Goal: Book appointment/travel/reservation

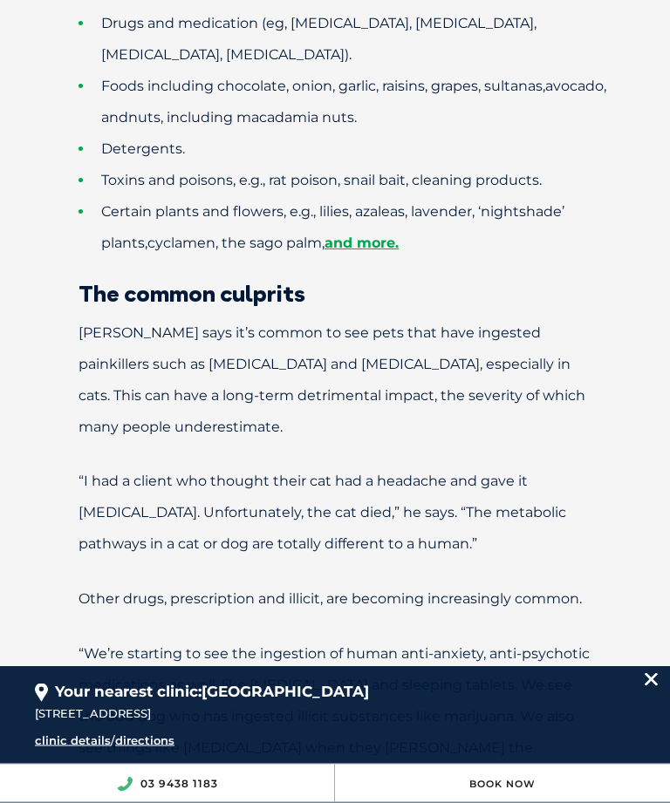
scroll to position [1245, 0]
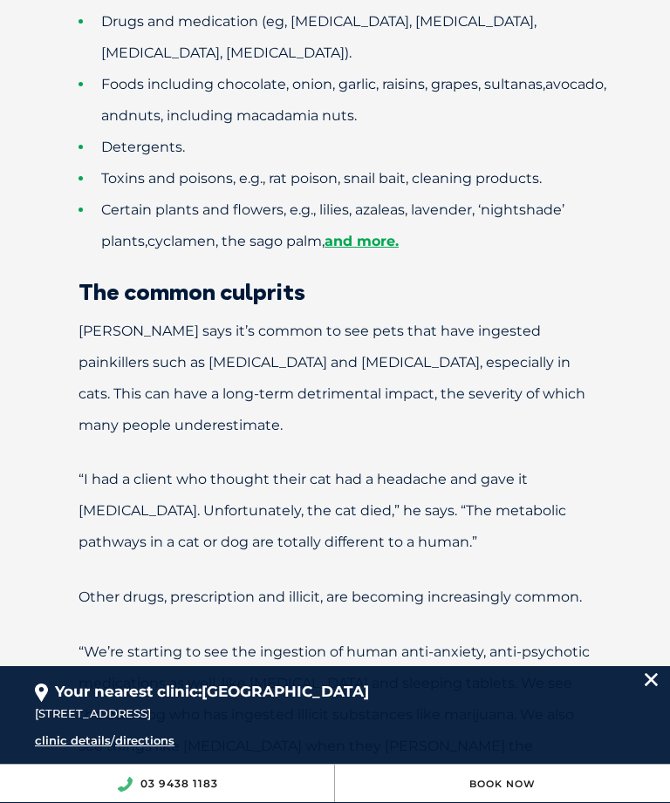
click at [548, 494] on p "“I had a client who thought their cat had a headache and gave it Panadol. Unfor…" at bounding box center [334, 511] width 635 height 94
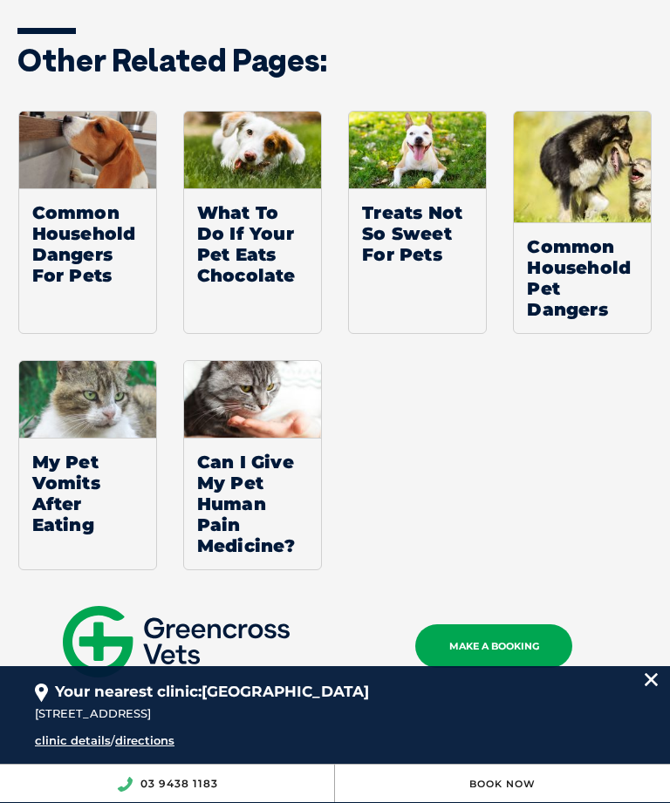
scroll to position [3411, 0]
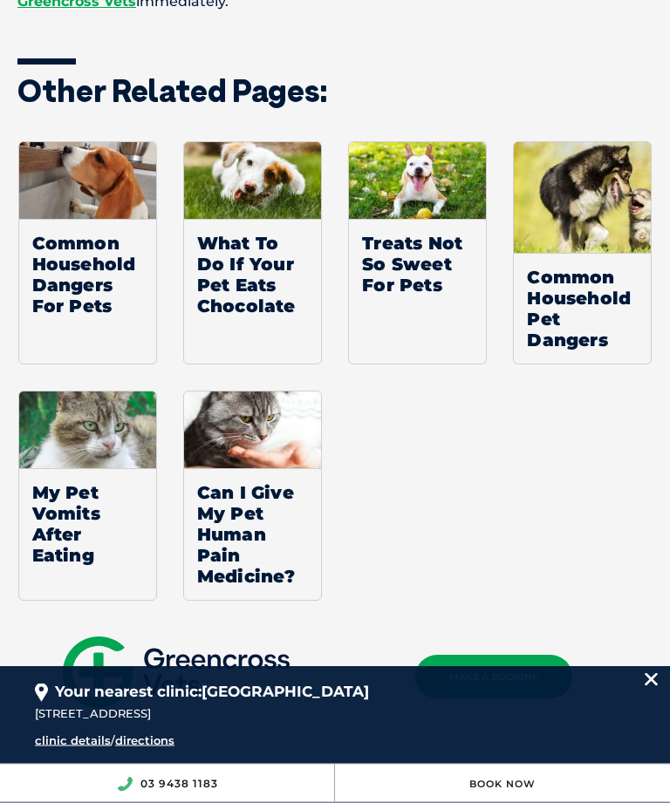
click at [522, 642] on div "MAKE A BOOKING" at bounding box center [493, 678] width 317 height 72
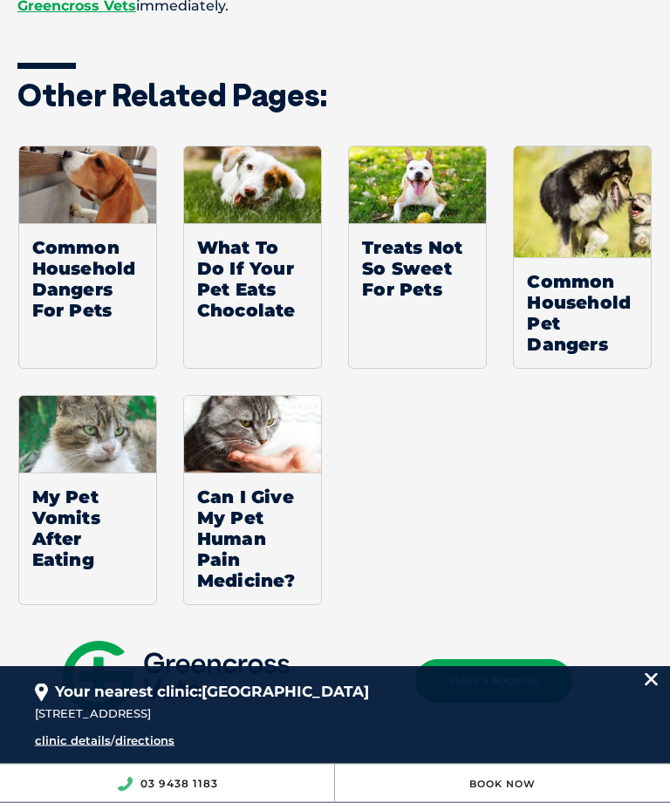
scroll to position [3395, 0]
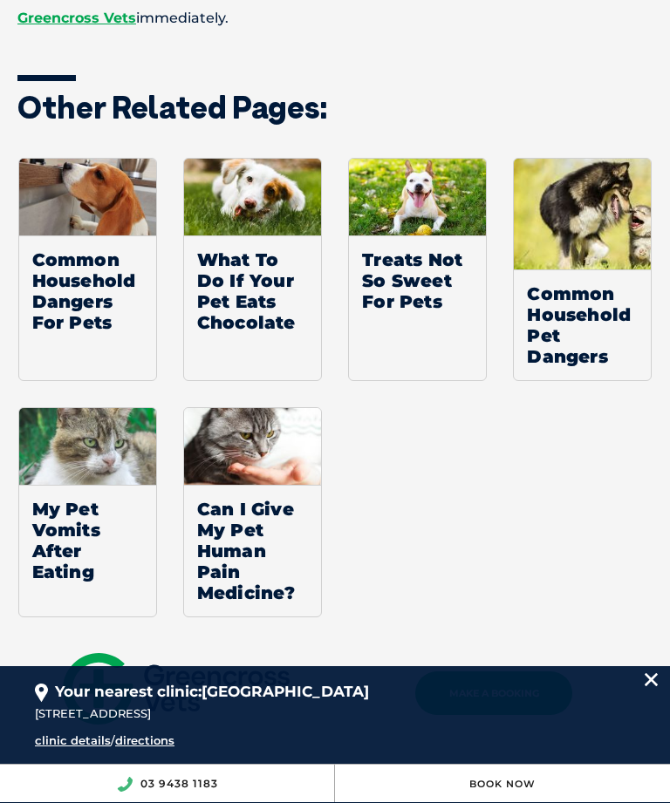
click at [595, 159] on img at bounding box center [612, 214] width 197 height 111
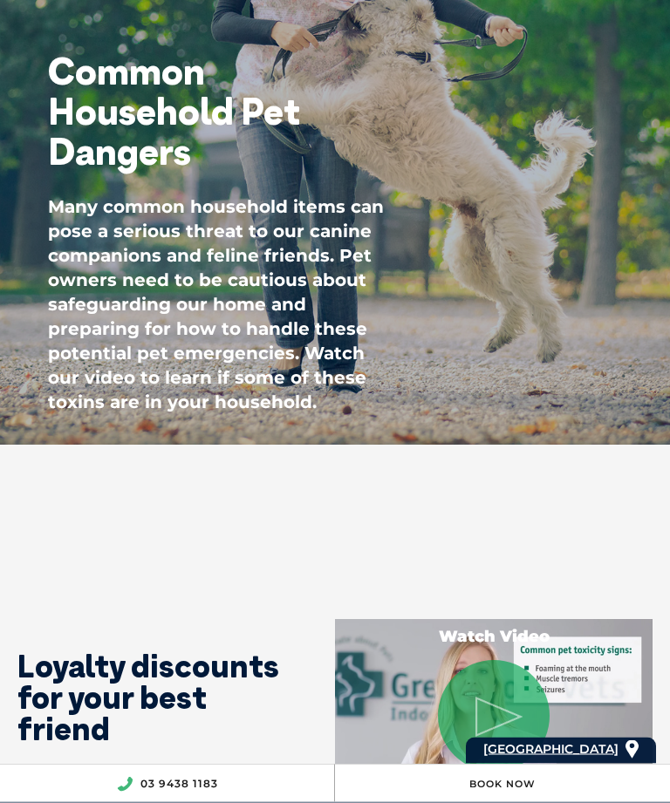
scroll to position [208, 0]
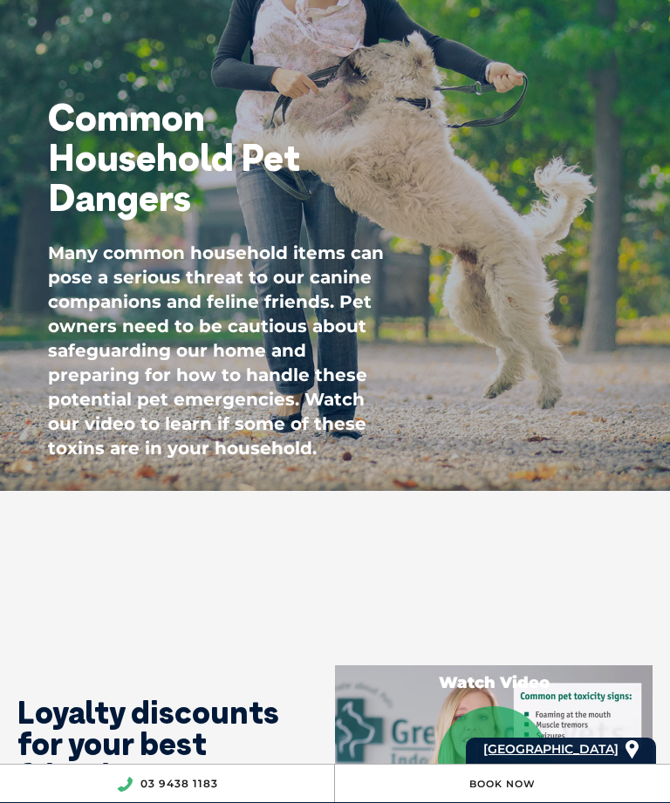
click at [466, 307] on div at bounding box center [312, 142] width 713 height 786
click at [379, 317] on p "Many common household items can pose a serious threat to our canine companions …" at bounding box center [218, 351] width 340 height 220
click at [235, 419] on p "Many common household items can pose a serious threat to our canine companions …" at bounding box center [218, 351] width 340 height 220
click at [292, 355] on p "Many common household items can pose a serious threat to our canine companions …" at bounding box center [218, 351] width 340 height 220
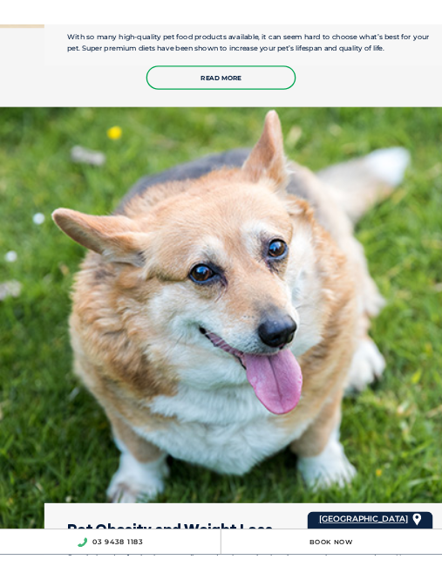
scroll to position [2275, 0]
